Goal: Task Accomplishment & Management: Use online tool/utility

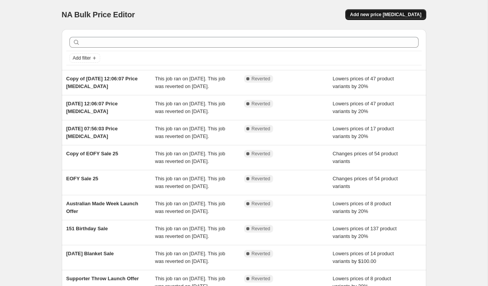
click at [374, 12] on span "Add new price [MEDICAL_DATA]" at bounding box center [385, 15] width 71 height 6
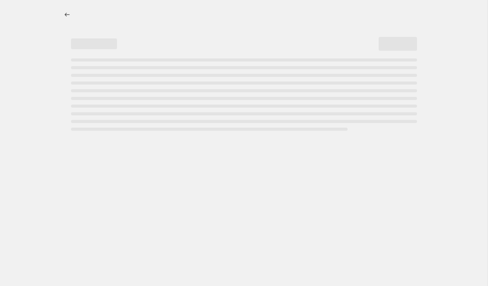
select select "percentage"
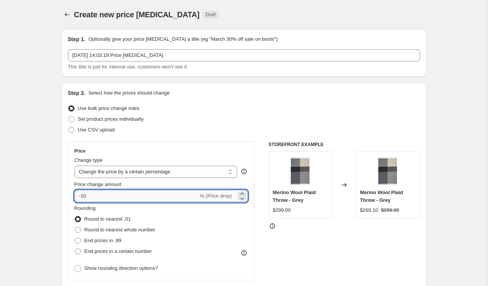
click at [93, 197] on input "-10" at bounding box center [136, 196] width 124 height 12
drag, startPoint x: 87, startPoint y: 196, endPoint x: 81, endPoint y: 196, distance: 5.8
click at [81, 196] on input "-10" at bounding box center [136, 196] width 124 height 12
type input "-20"
click at [79, 228] on span at bounding box center [78, 229] width 6 height 6
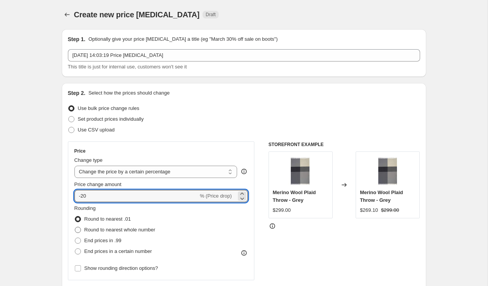
click at [75, 227] on input "Round to nearest whole number" at bounding box center [75, 226] width 0 height 0
radio input "true"
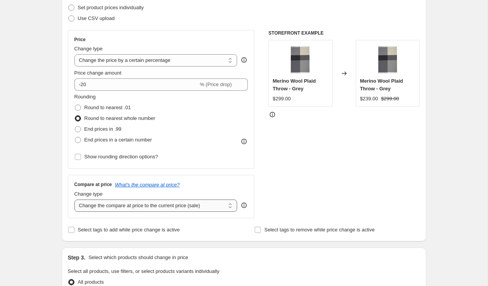
scroll to position [112, 0]
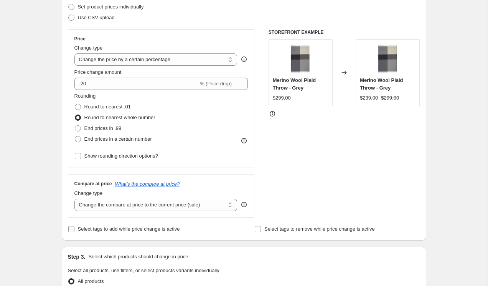
click at [101, 228] on span "Select tags to add while price change is active" at bounding box center [129, 229] width 102 height 6
click at [74, 228] on input "Select tags to add while price change is active" at bounding box center [71, 229] width 6 height 6
checkbox input "true"
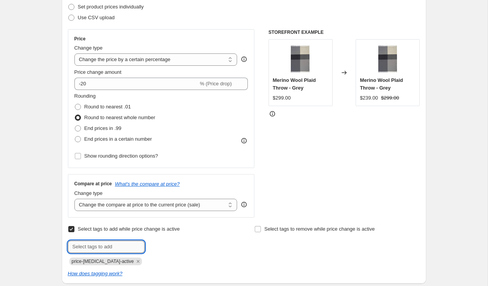
click at [93, 245] on input "text" at bounding box center [106, 246] width 77 height 12
type input "sale"
click at [160, 247] on b "Add" at bounding box center [155, 245] width 9 height 5
click at [260, 228] on input "Select tags to remove while price change is active" at bounding box center [258, 229] width 6 height 6
checkbox input "true"
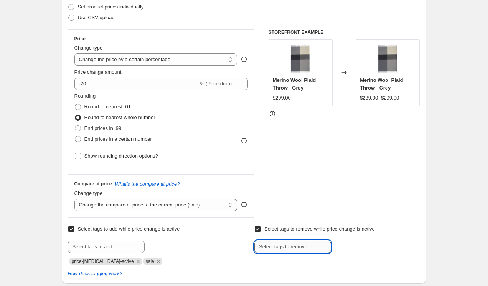
click at [270, 241] on input "text" at bounding box center [293, 246] width 77 height 12
type input "not-on-sale"
click at [354, 248] on span "Add not-on-sale" at bounding box center [355, 246] width 35 height 6
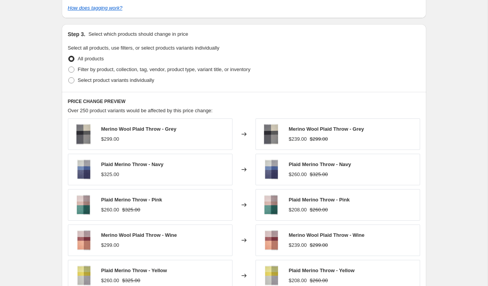
scroll to position [379, 0]
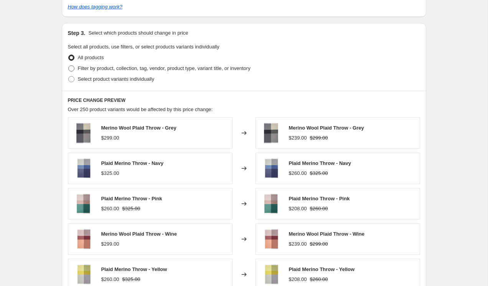
click at [124, 68] on span "Filter by product, collection, tag, vendor, product type, variant title, or inv…" at bounding box center [164, 68] width 173 height 6
click at [69, 66] on input "Filter by product, collection, tag, vendor, product type, variant title, or inv…" at bounding box center [68, 65] width 0 height 0
radio input "true"
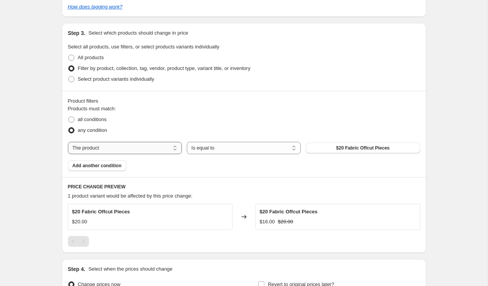
click at [140, 149] on select "The product The product's collection The product's tag The product's vendor The…" at bounding box center [125, 148] width 114 height 12
select select "collection"
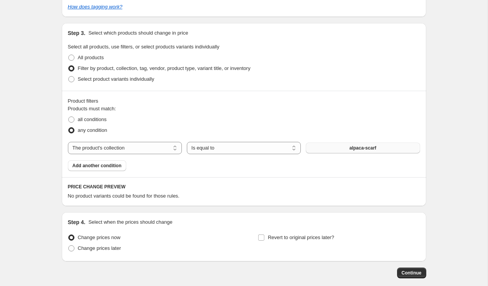
click at [347, 144] on button "alpaca-scarf" at bounding box center [363, 147] width 114 height 11
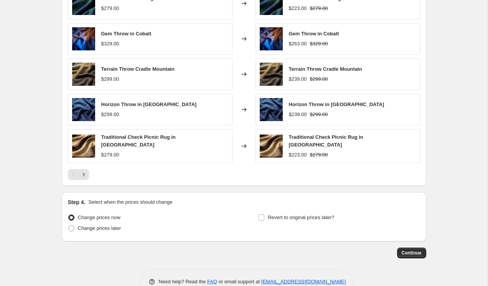
scroll to position [611, 0]
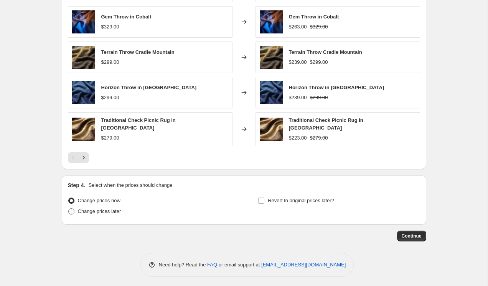
click at [94, 212] on span "Change prices later" at bounding box center [99, 211] width 43 height 8
click at [69, 208] on input "Change prices later" at bounding box center [68, 208] width 0 height 0
radio input "true"
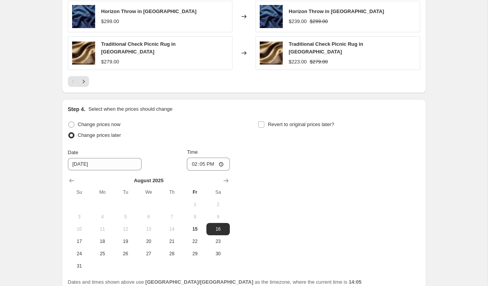
scroll to position [688, 0]
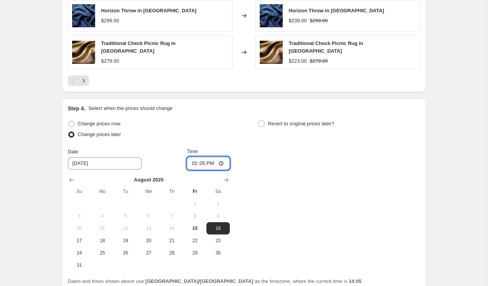
click at [194, 159] on input "14:05" at bounding box center [208, 163] width 43 height 13
type input "23:59"
drag, startPoint x: 253, startPoint y: 160, endPoint x: 257, endPoint y: 151, distance: 9.8
click at [253, 160] on div "Change prices now Change prices later Date [DATE] Time 23:59 [DATE] Su Mo Tu We…" at bounding box center [244, 194] width 352 height 153
click at [260, 122] on input "Revert to original prices later?" at bounding box center [261, 124] width 6 height 6
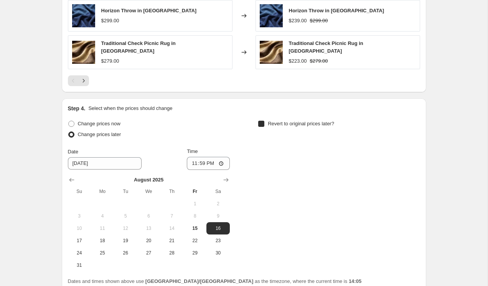
checkbox input "true"
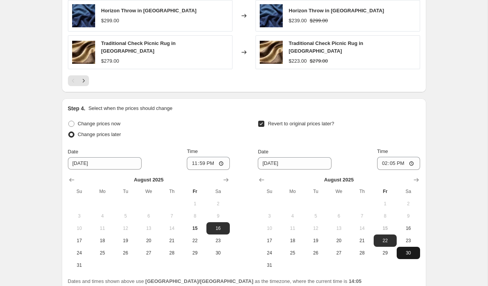
click at [405, 250] on span "30" at bounding box center [408, 253] width 17 height 6
type input "[DATE]"
click at [382, 160] on input "14:05" at bounding box center [398, 163] width 43 height 13
type input "23:59"
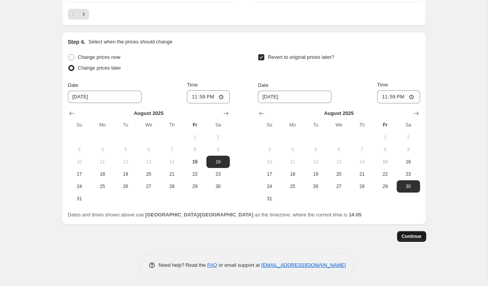
scroll to position [0, 0]
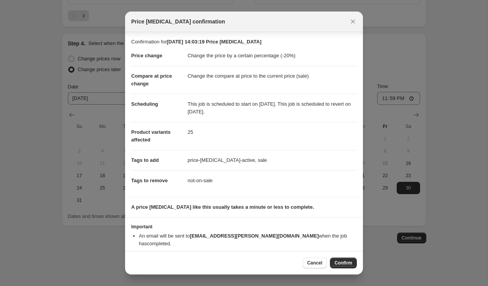
scroll to position [6, 0]
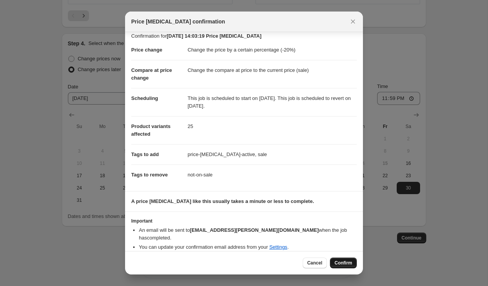
click at [346, 261] on span "Confirm" at bounding box center [344, 263] width 18 height 6
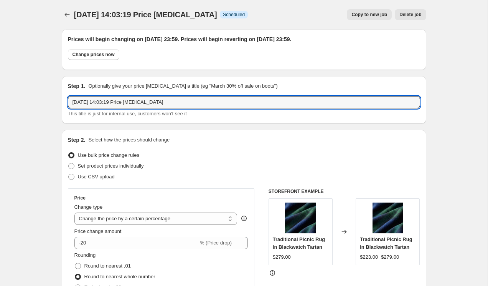
drag, startPoint x: 172, startPoint y: 102, endPoint x: 50, endPoint y: 101, distance: 122.1
type input "[DATE] Edit Sale"
click at [71, 136] on h2 "Step 2." at bounding box center [77, 140] width 18 height 8
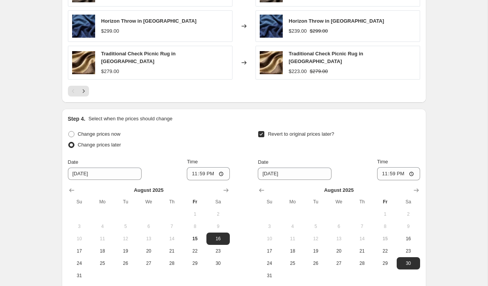
scroll to position [802, 0]
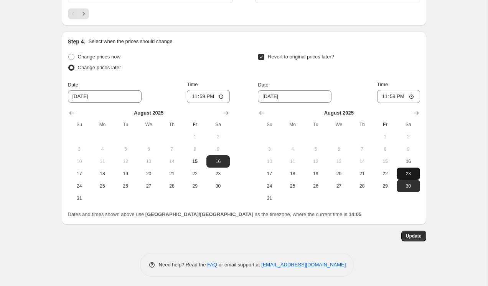
click at [408, 170] on span "23" at bounding box center [408, 173] width 17 height 6
type input "[DATE]"
click at [410, 233] on span "Update" at bounding box center [414, 236] width 16 height 6
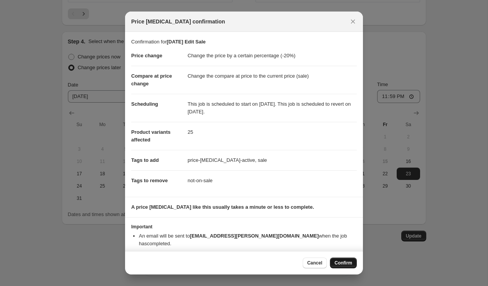
click at [340, 260] on span "Confirm" at bounding box center [344, 263] width 18 height 6
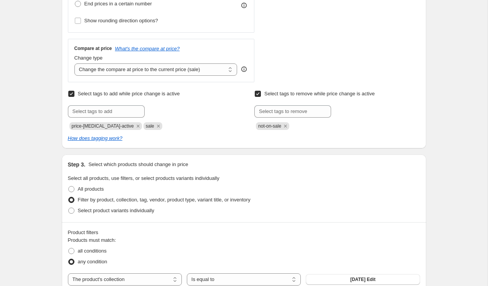
scroll to position [281, 0]
